Goal: Information Seeking & Learning: Learn about a topic

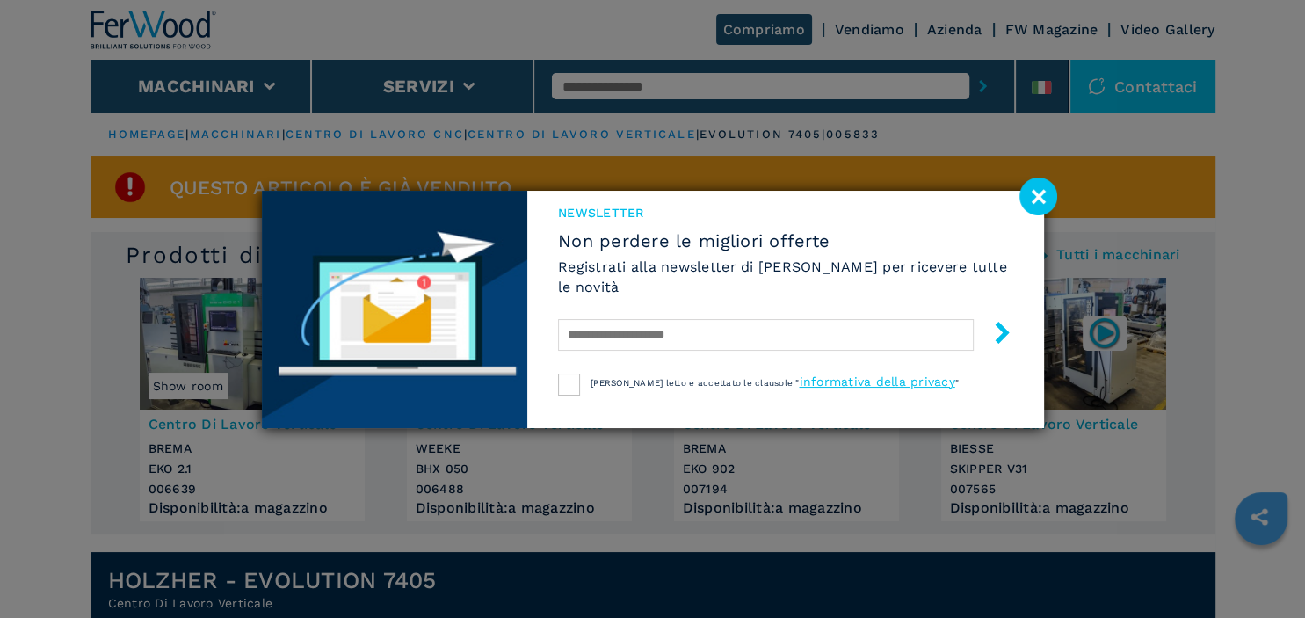
click at [1036, 203] on image at bounding box center [1038, 196] width 38 height 38
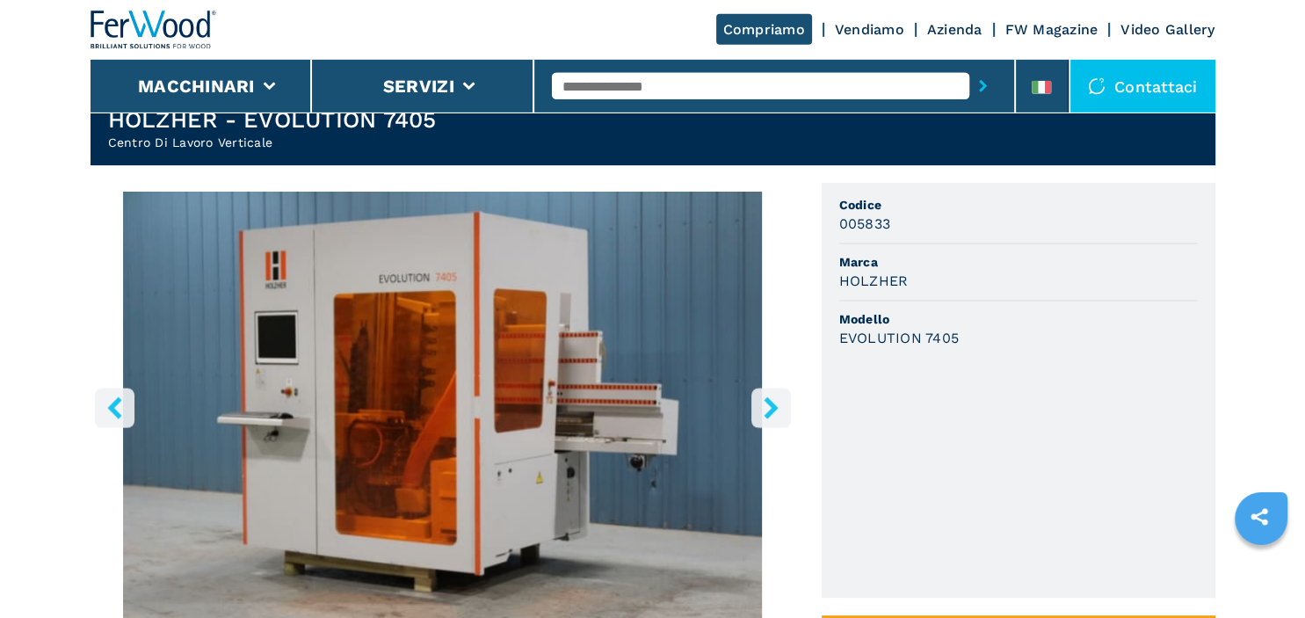
scroll to position [464, 0]
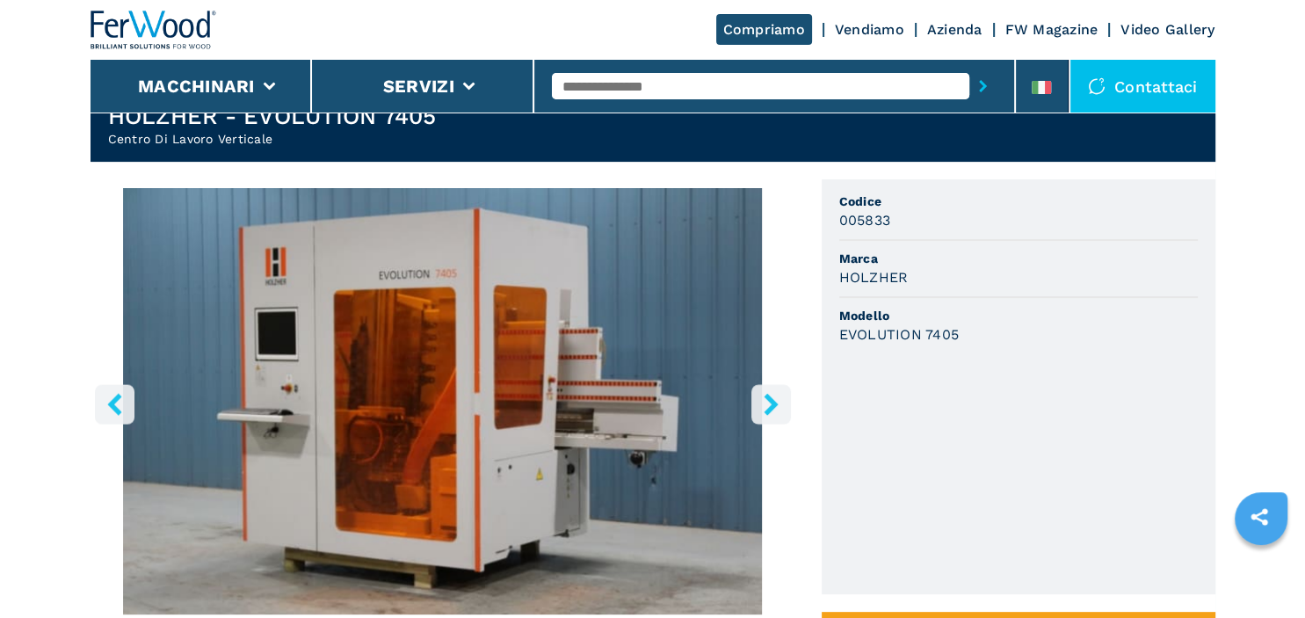
click at [771, 408] on icon "right-button" at bounding box center [770, 404] width 14 height 22
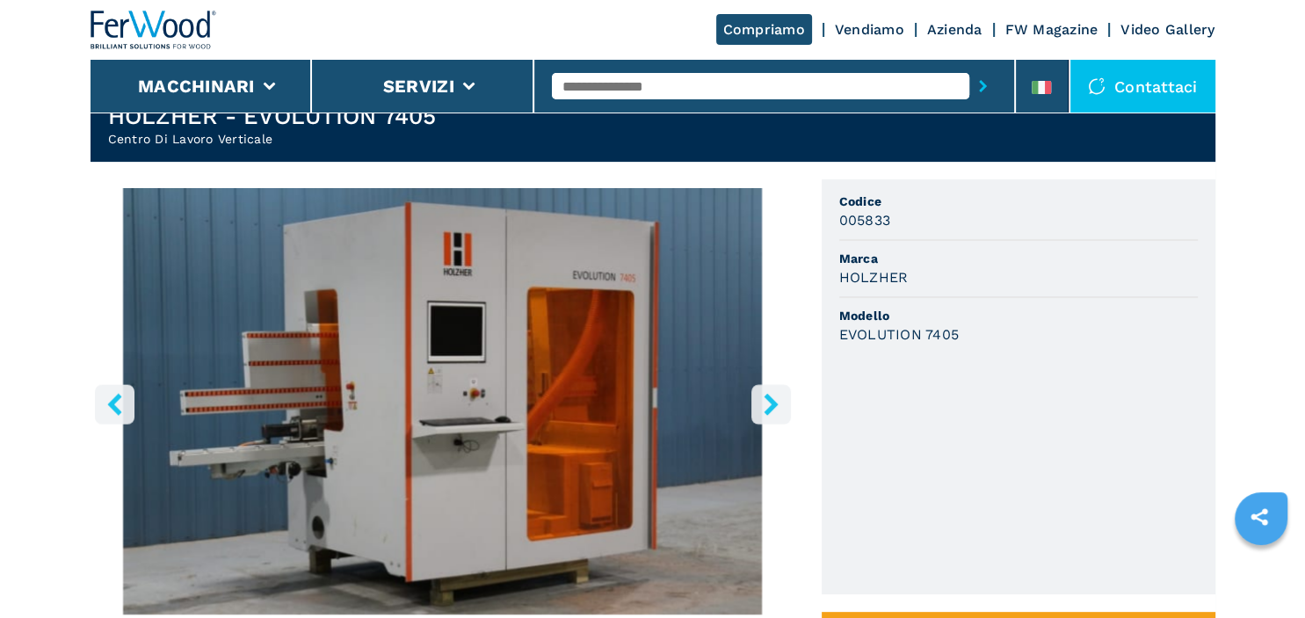
click at [771, 408] on icon "right-button" at bounding box center [770, 404] width 14 height 22
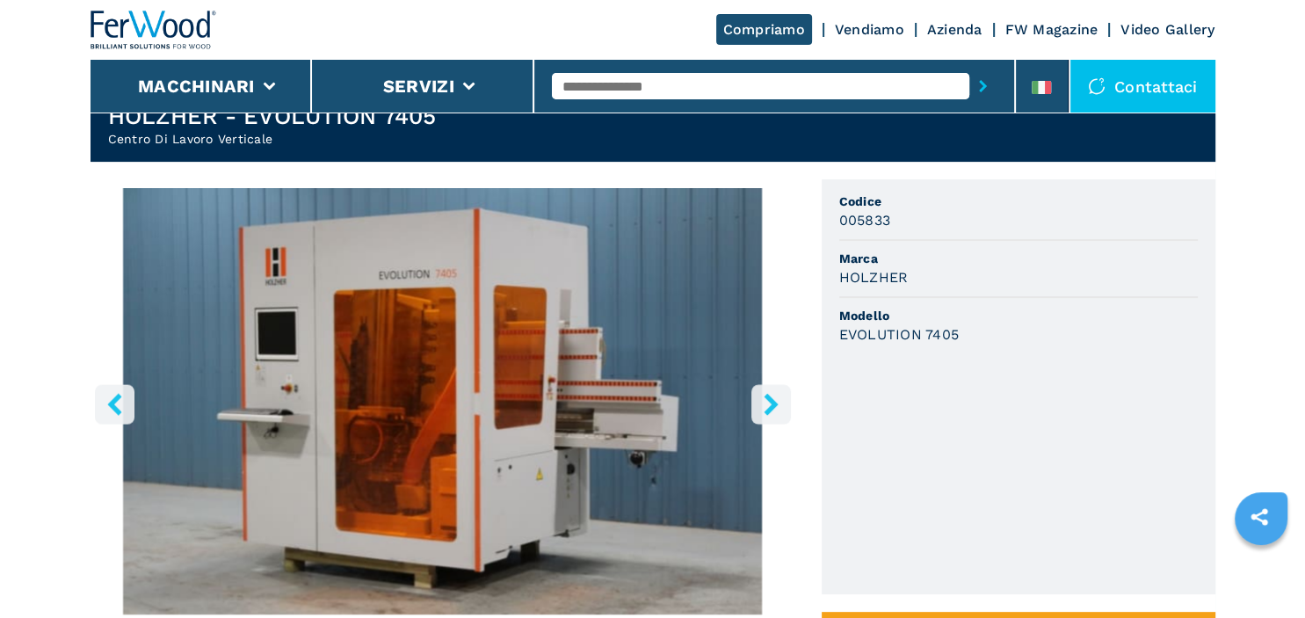
click at [771, 408] on icon "right-button" at bounding box center [770, 404] width 14 height 22
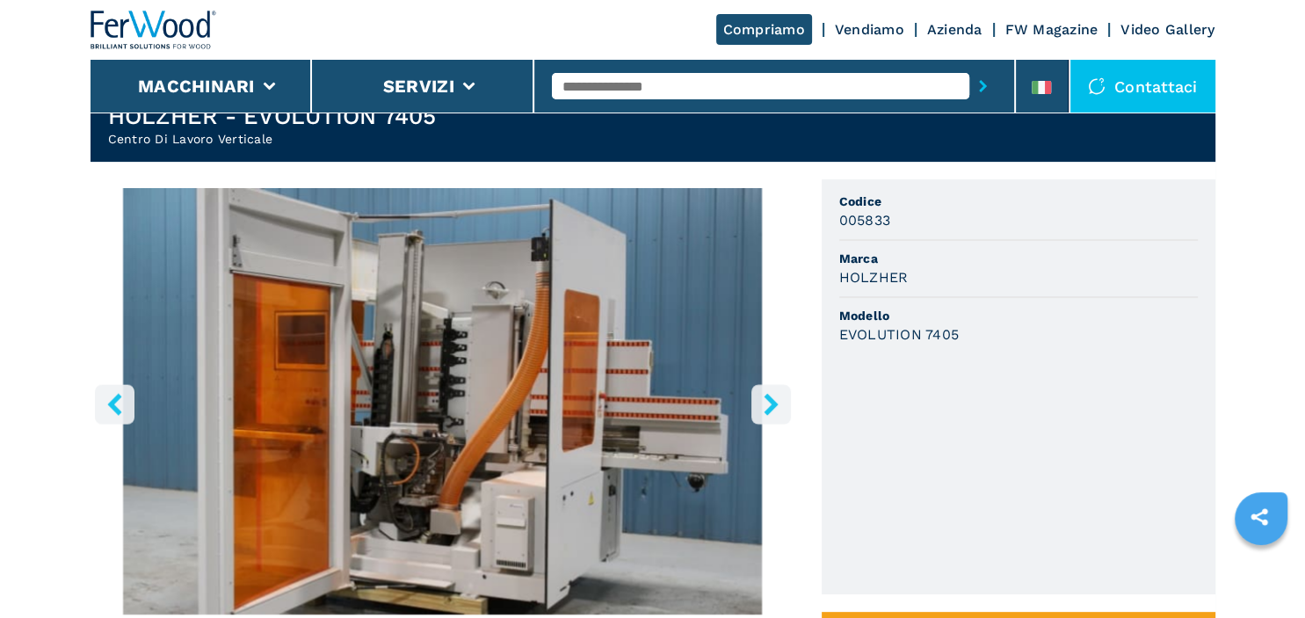
click at [768, 406] on icon "right-button" at bounding box center [771, 404] width 22 height 22
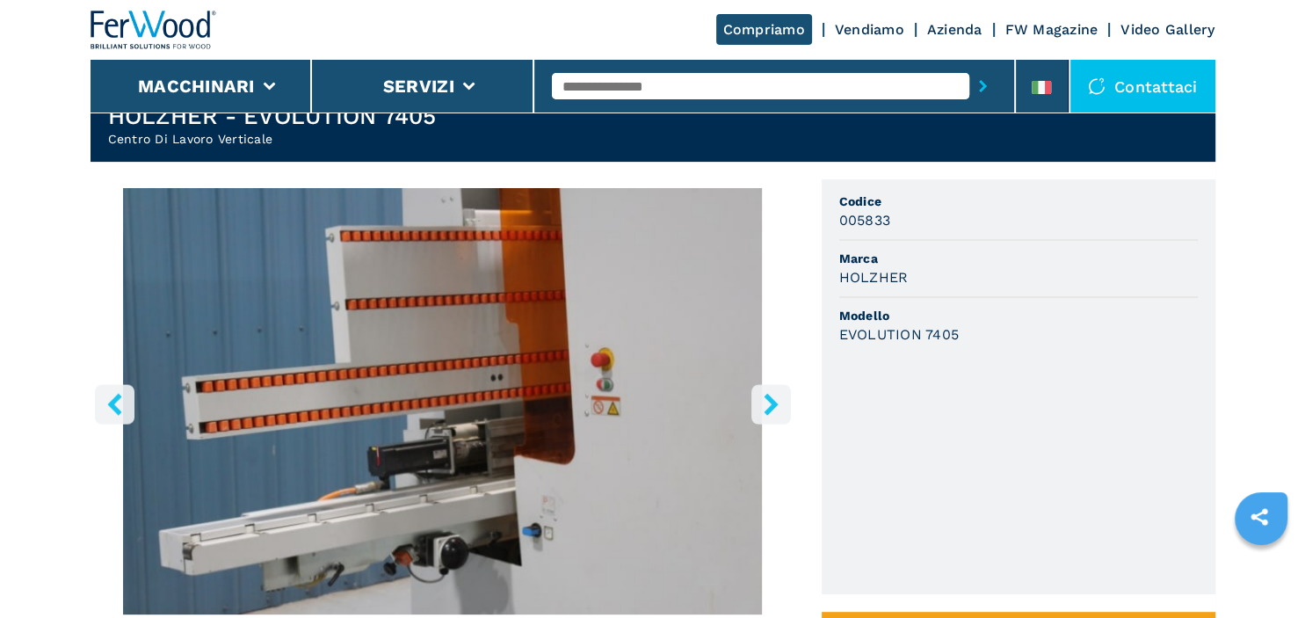
click at [748, 404] on img "Go to Slide 5" at bounding box center [442, 401] width 705 height 426
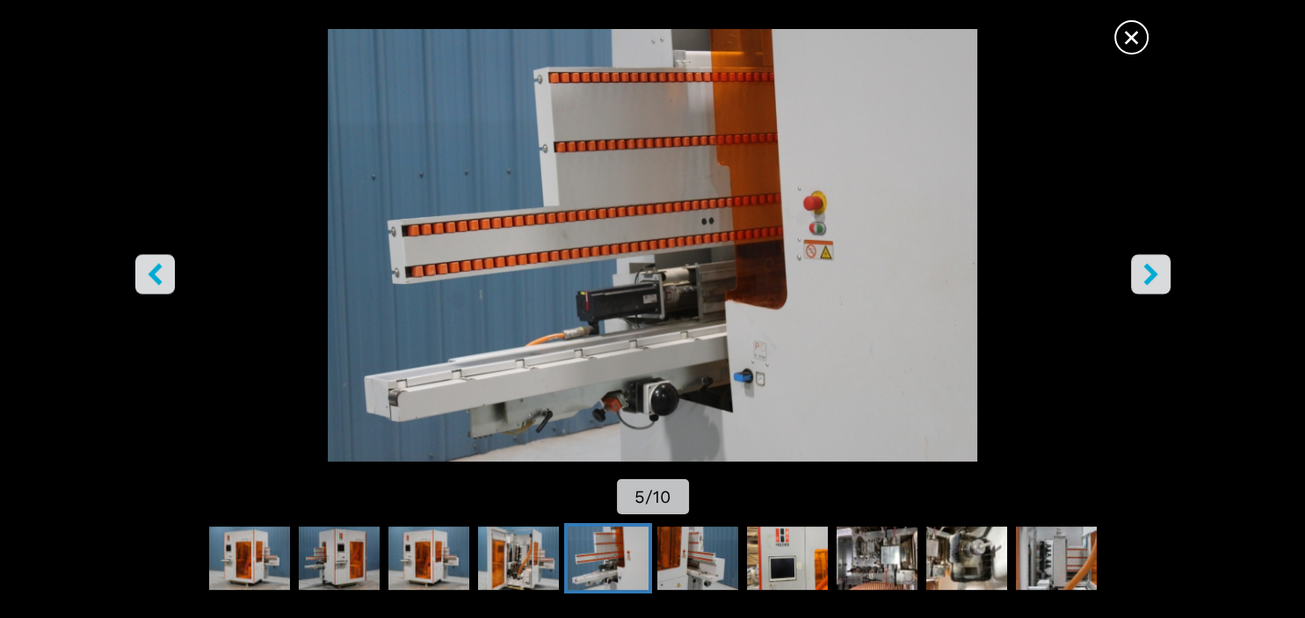
click at [1148, 273] on icon "right-button" at bounding box center [1151, 274] width 22 height 22
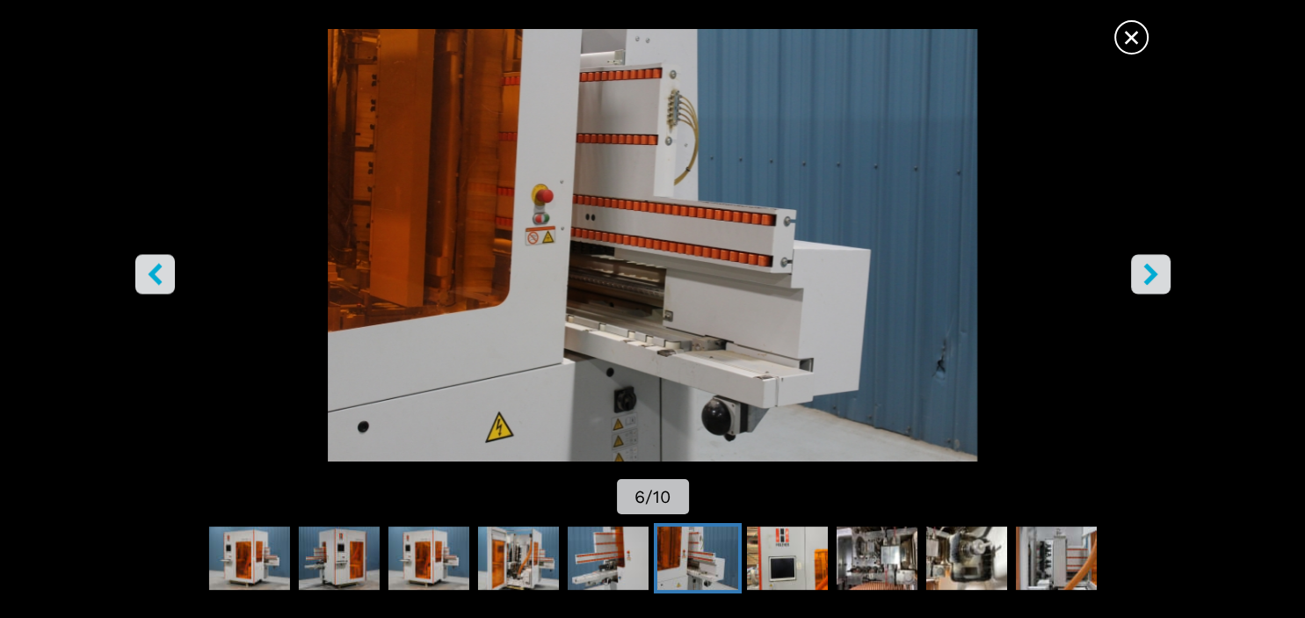
click at [1148, 273] on icon "right-button" at bounding box center [1151, 274] width 22 height 22
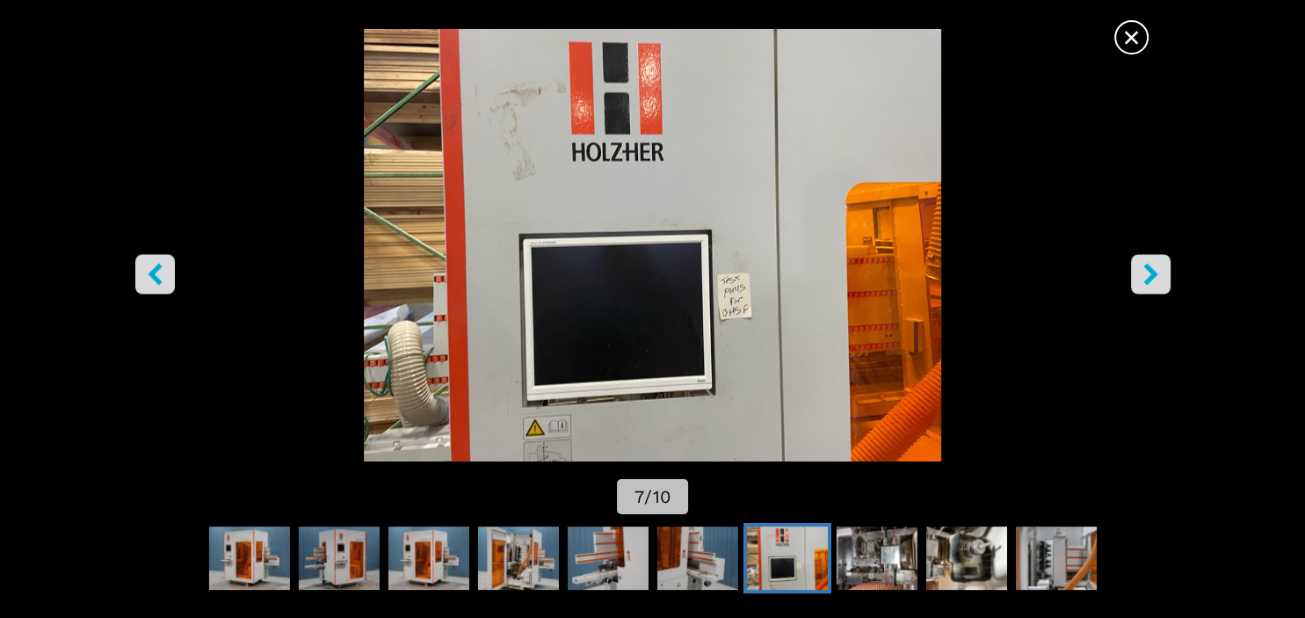
click at [1147, 274] on icon "right-button" at bounding box center [1151, 274] width 22 height 22
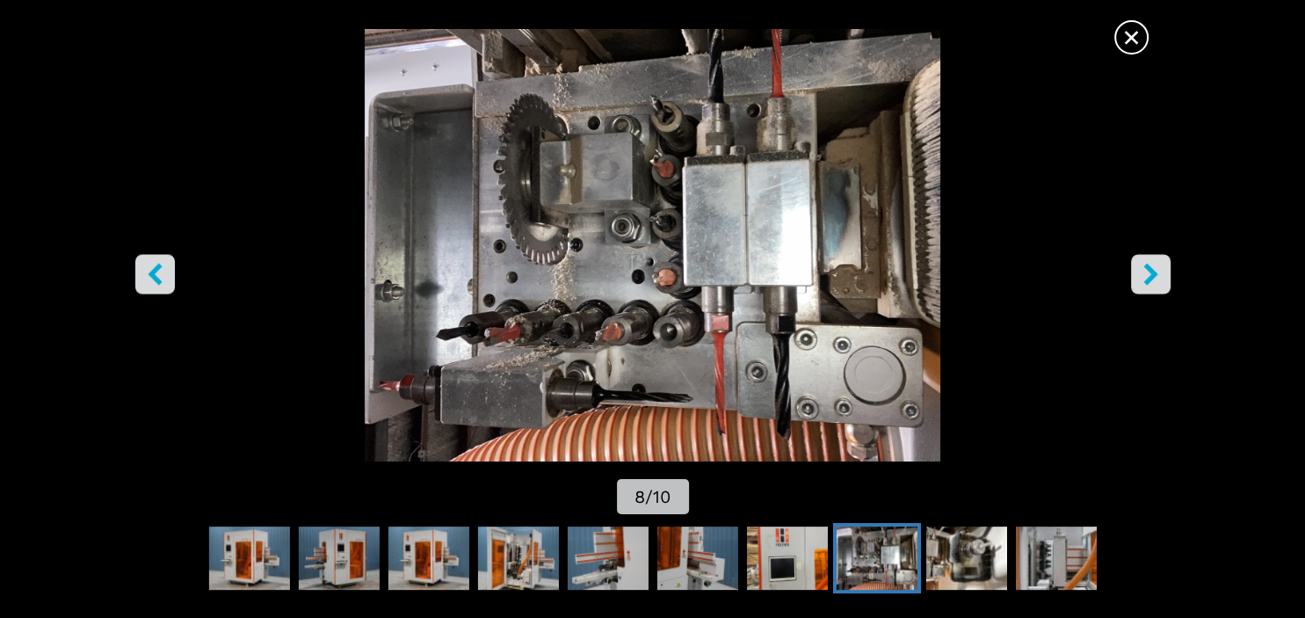
click at [1147, 274] on icon "right-button" at bounding box center [1151, 274] width 22 height 22
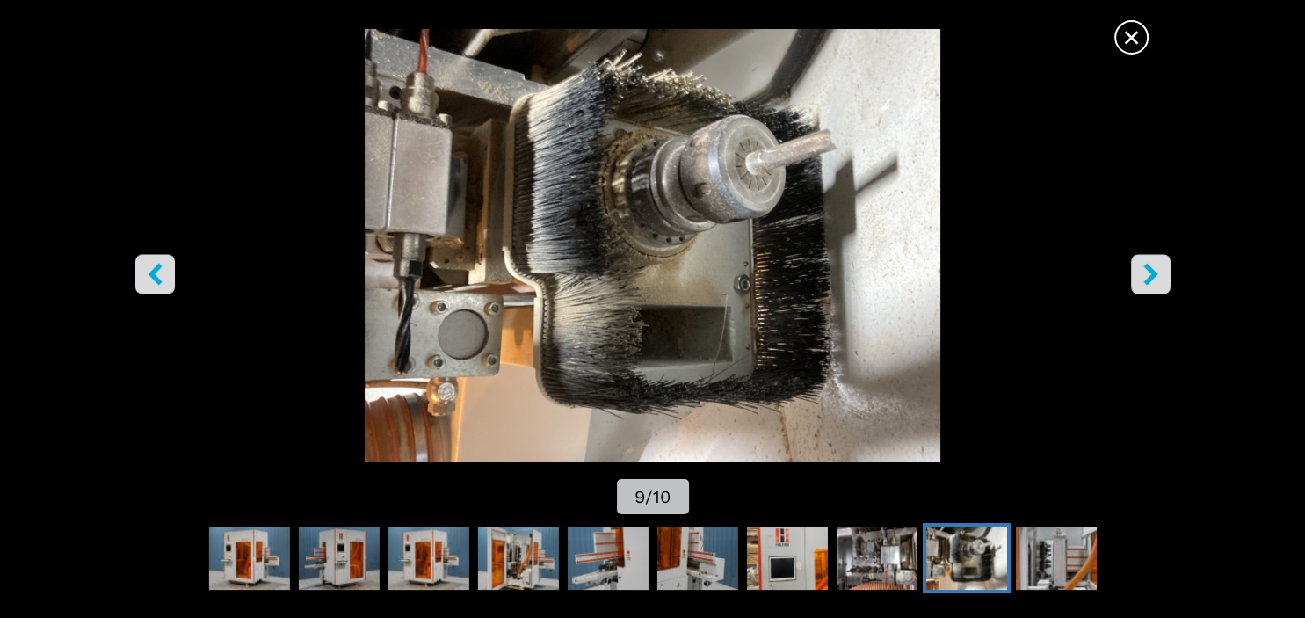
click at [1147, 274] on icon "right-button" at bounding box center [1151, 274] width 22 height 22
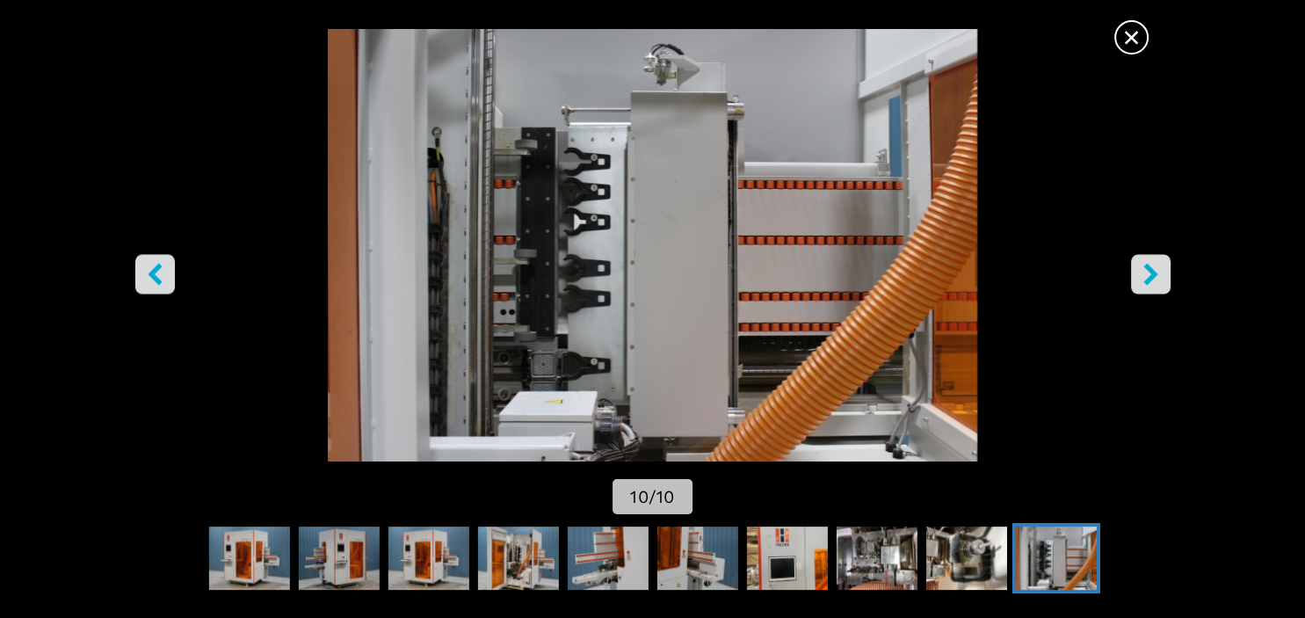
click at [1147, 274] on icon "right-button" at bounding box center [1151, 274] width 22 height 22
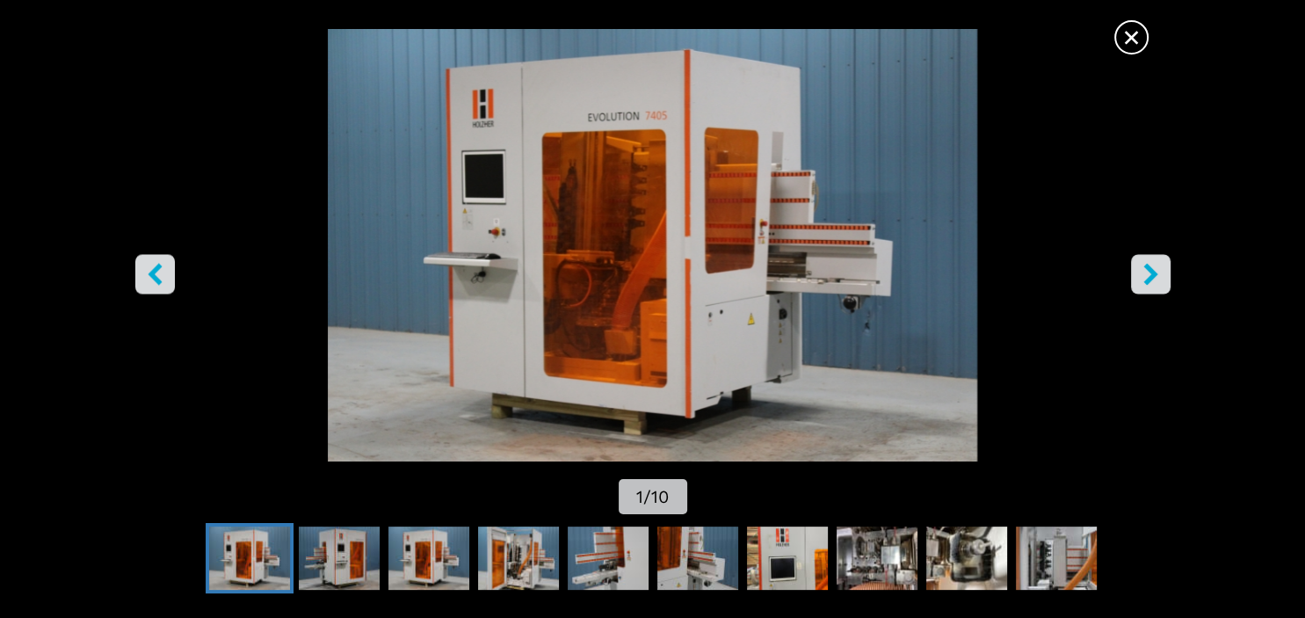
click at [1134, 36] on span "×" at bounding box center [1131, 33] width 31 height 31
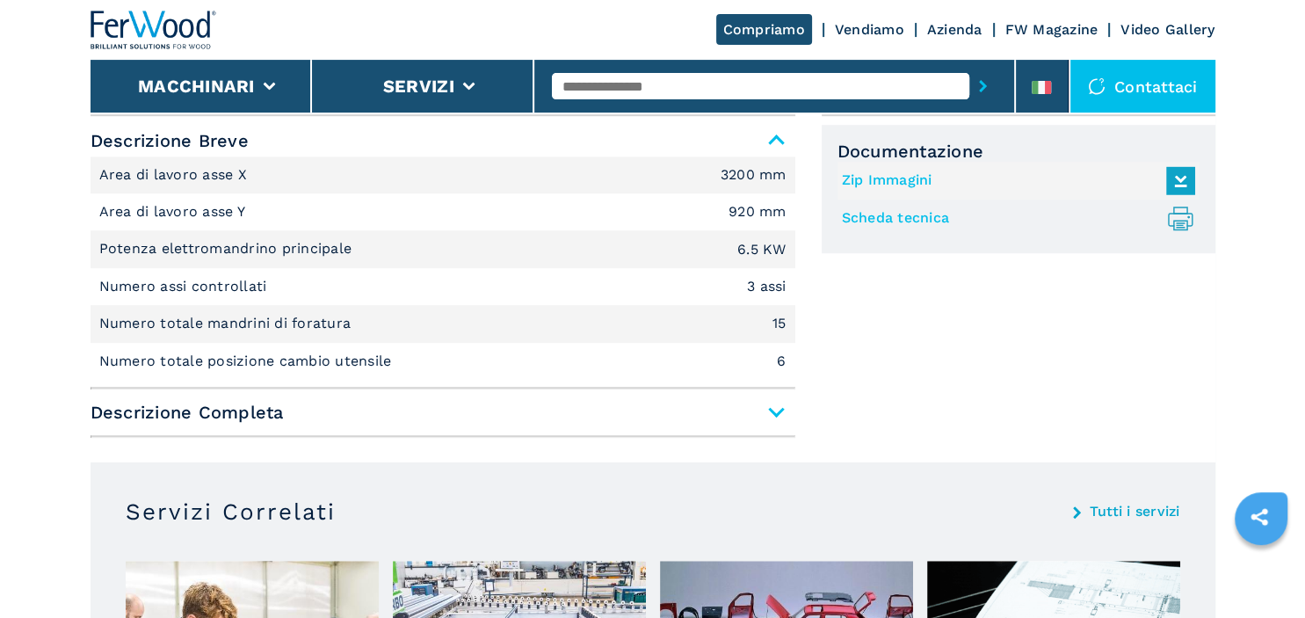
scroll to position [1113, 0]
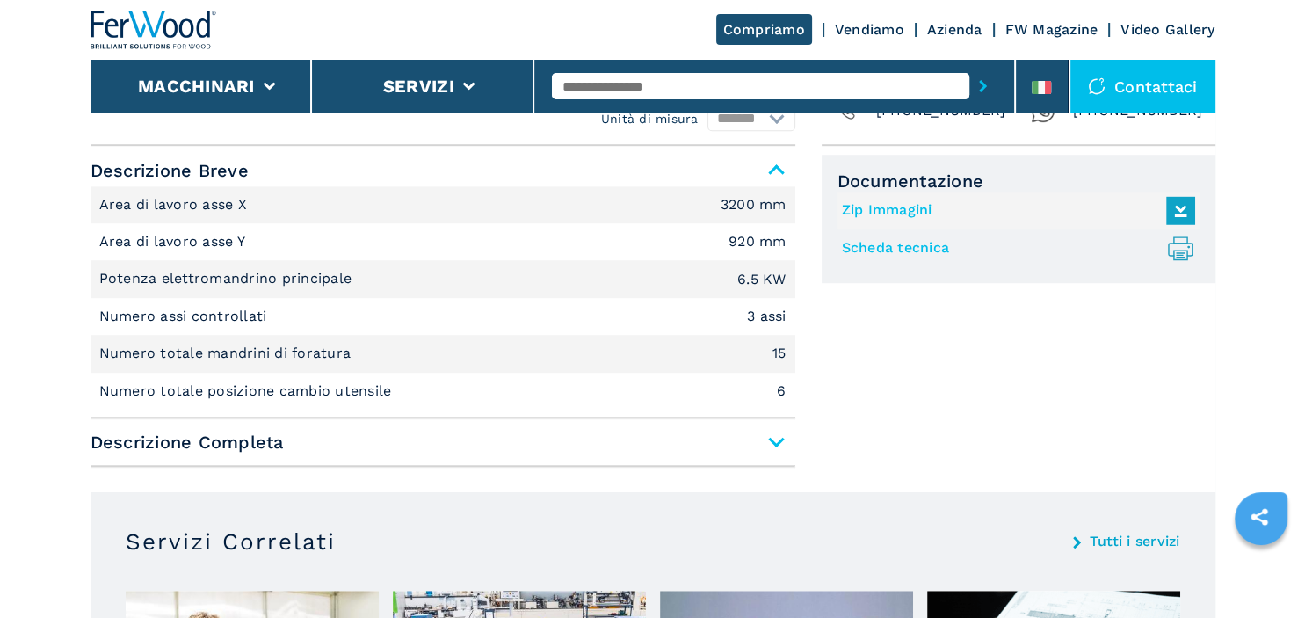
click at [771, 445] on span "Descrizione Completa" at bounding box center [442, 442] width 705 height 32
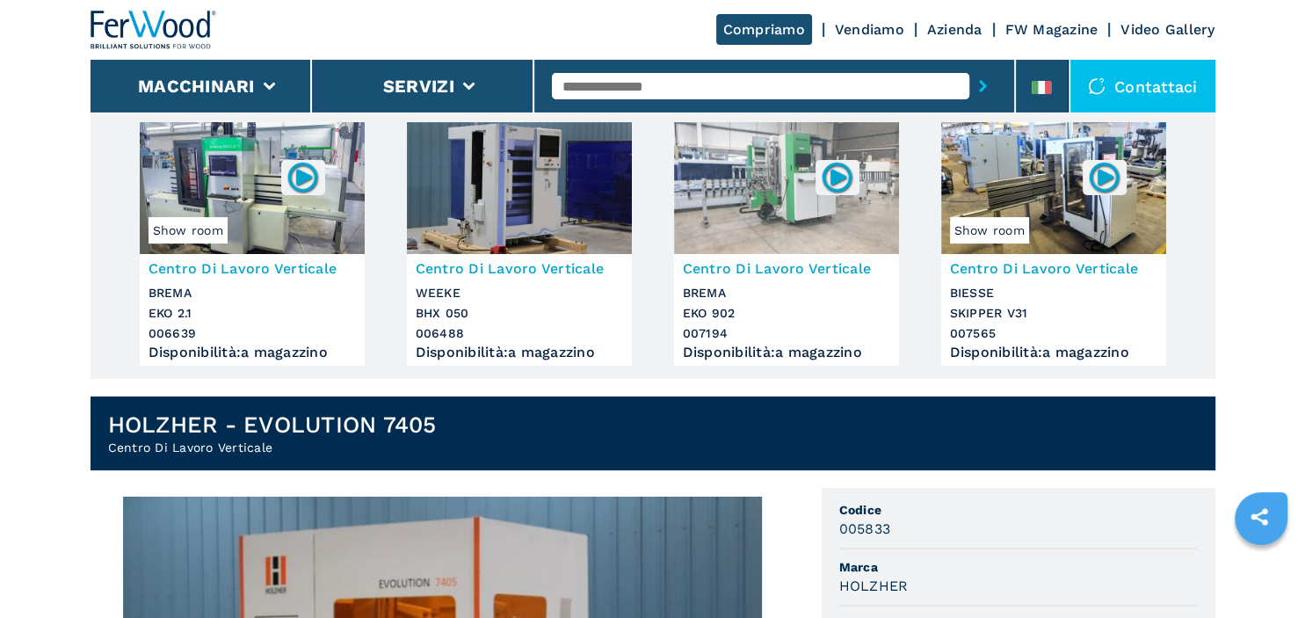
scroll to position [185, 0]
